Goal: Navigation & Orientation: Find specific page/section

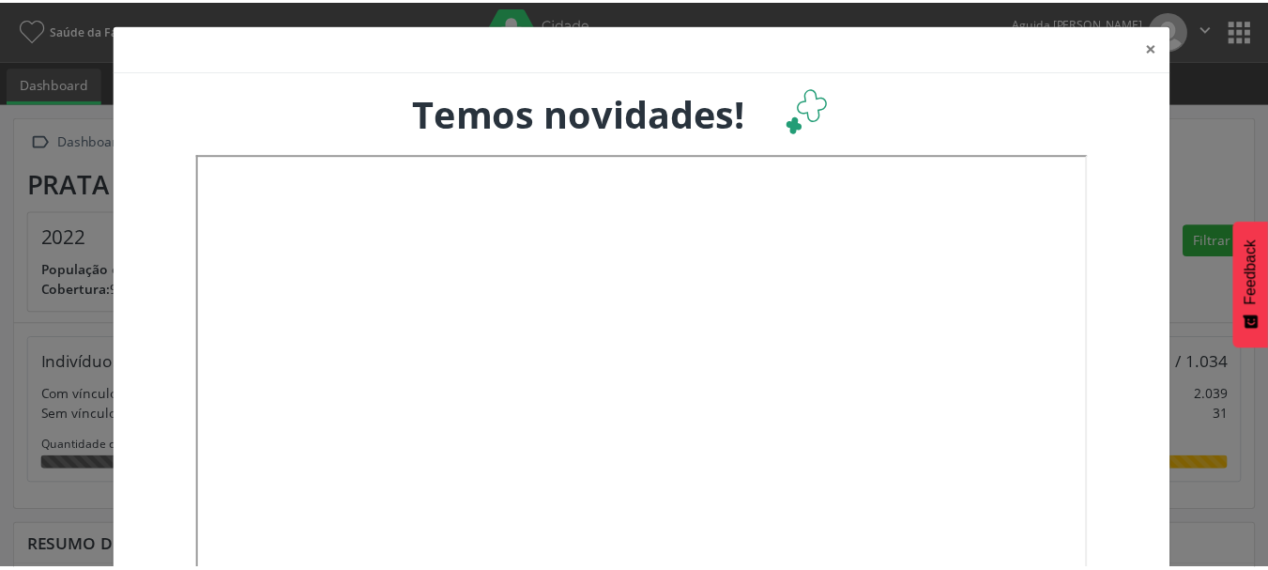
scroll to position [312, 419]
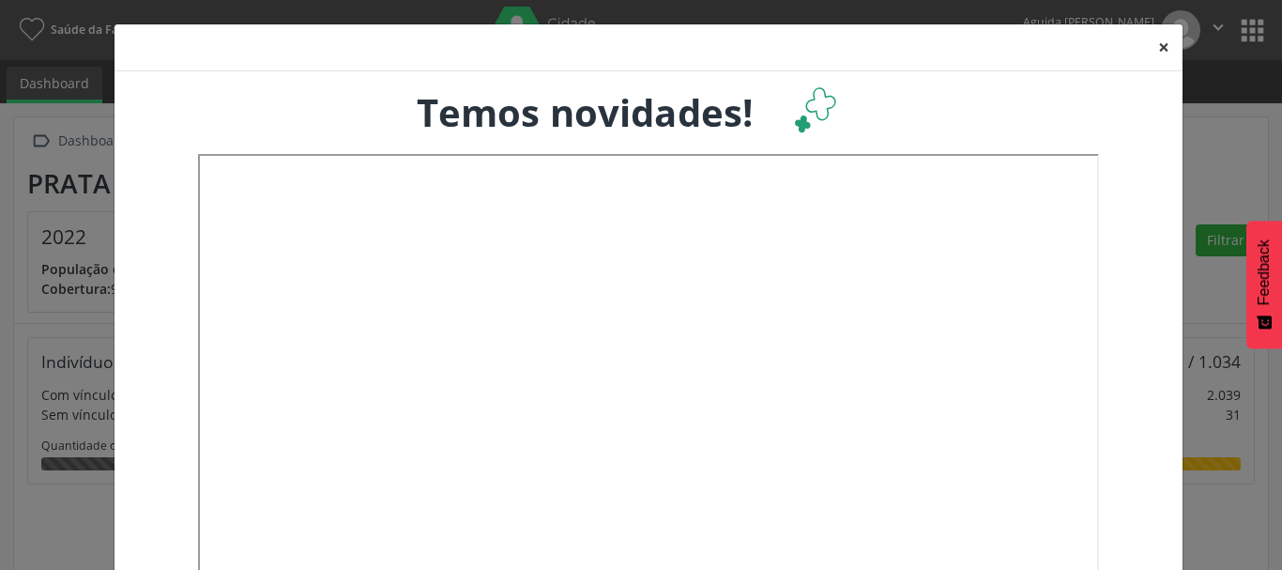
click at [1171, 40] on button "×" at bounding box center [1164, 47] width 38 height 46
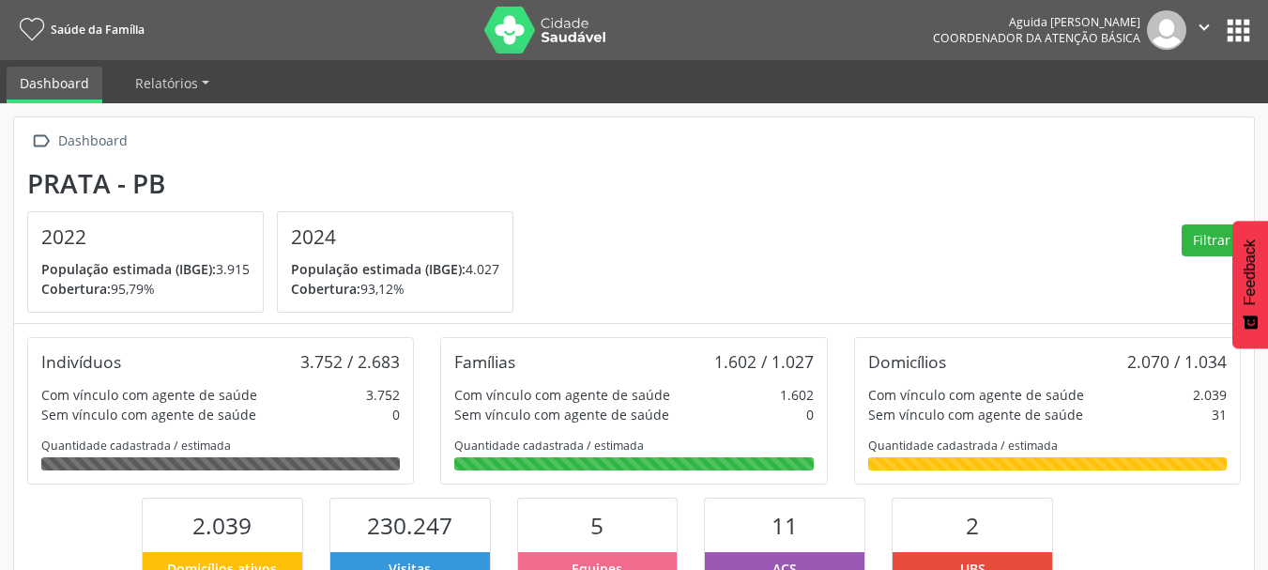
scroll to position [938295, 938193]
click at [1229, 31] on button "apps" at bounding box center [1238, 30] width 33 height 33
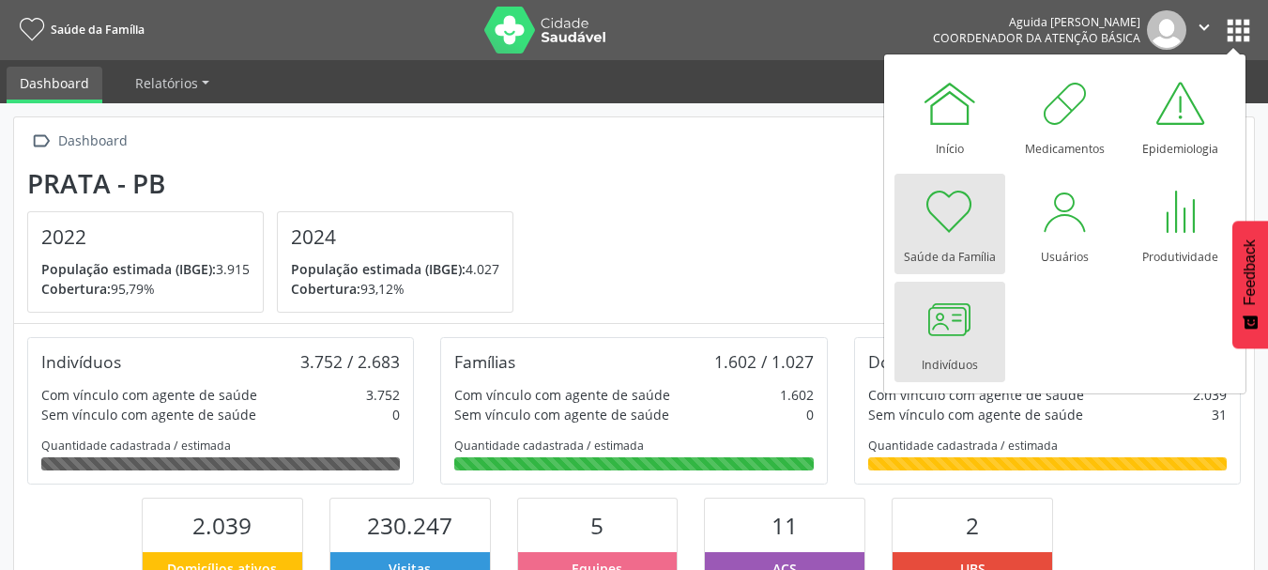
click at [966, 324] on div at bounding box center [950, 319] width 56 height 56
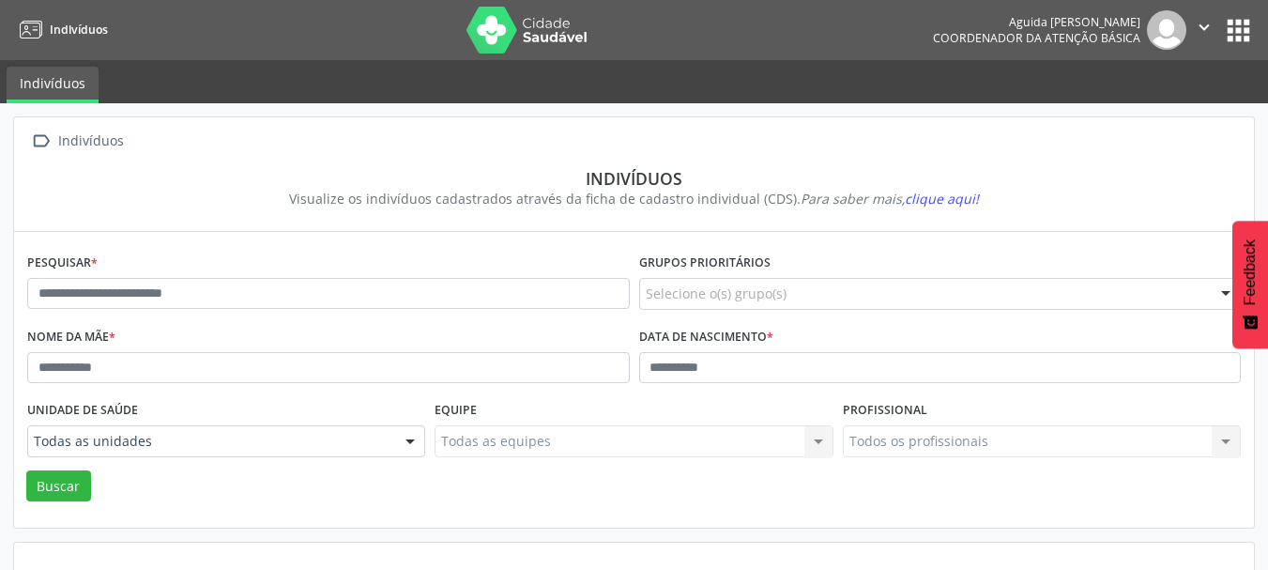
click at [1229, 34] on button "apps" at bounding box center [1238, 30] width 33 height 33
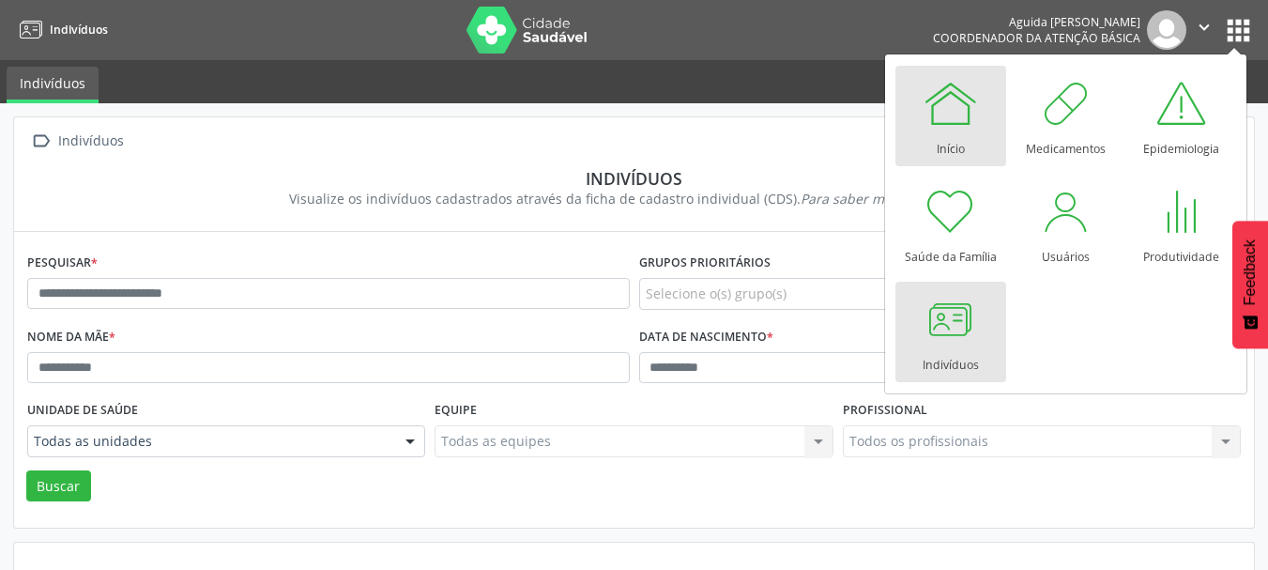
click at [943, 126] on div at bounding box center [951, 103] width 56 height 56
